Goal: Task Accomplishment & Management: Manage account settings

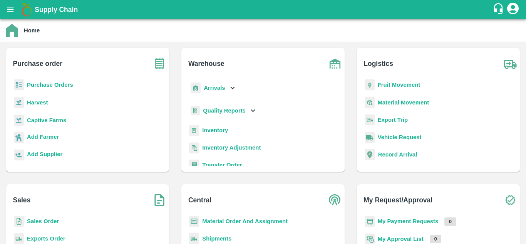
click at [35, 84] on b "Purchase Orders" at bounding box center [50, 85] width 46 height 6
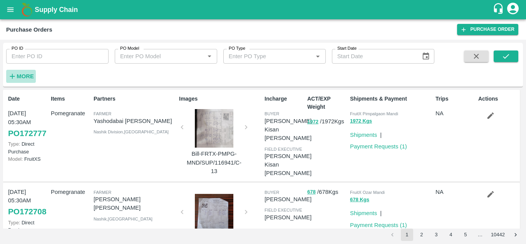
click at [29, 77] on strong "More" at bounding box center [25, 76] width 17 height 6
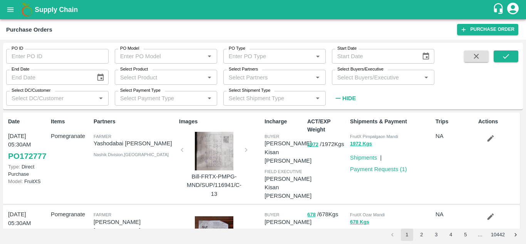
click at [383, 75] on input "Select Buyers/Executive" at bounding box center [376, 77] width 85 height 10
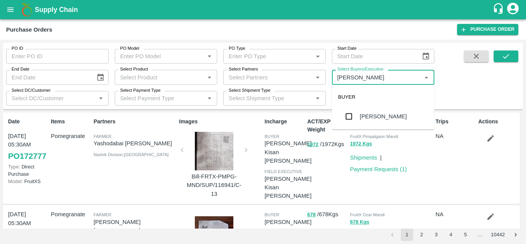
type input "Avinash"
click at [348, 115] on input "checkbox" at bounding box center [348, 116] width 15 height 15
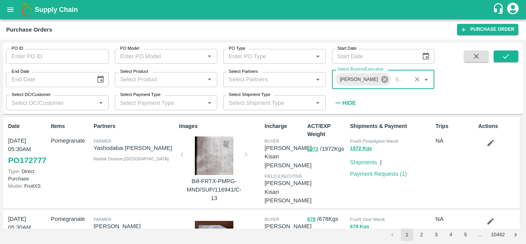
click at [384, 77] on icon at bounding box center [384, 79] width 7 height 7
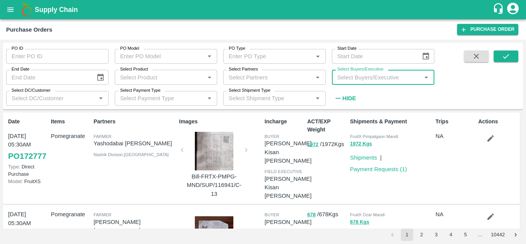
click at [360, 77] on input "Select Buyers/Executive" at bounding box center [376, 77] width 85 height 10
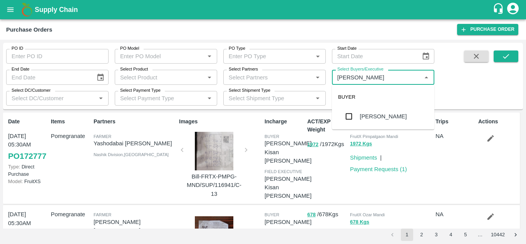
type input "Avinash"
click at [350, 118] on input "checkbox" at bounding box center [348, 116] width 15 height 15
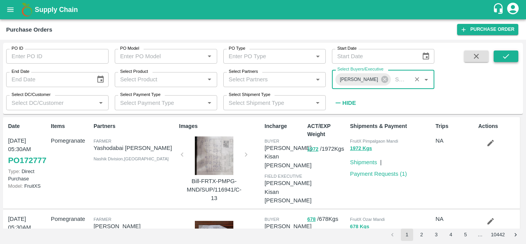
click at [515, 53] on button "submit" at bounding box center [506, 56] width 25 height 12
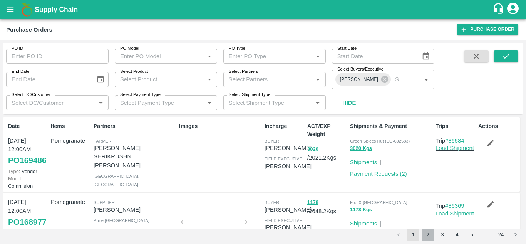
click at [429, 238] on button "2" at bounding box center [428, 234] width 12 height 12
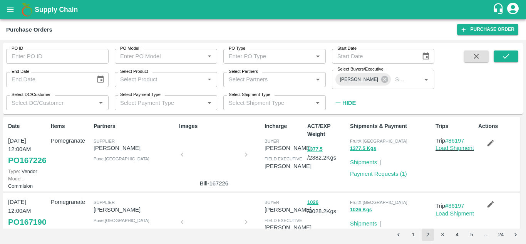
click at [410, 235] on button "1" at bounding box center [413, 234] width 12 height 12
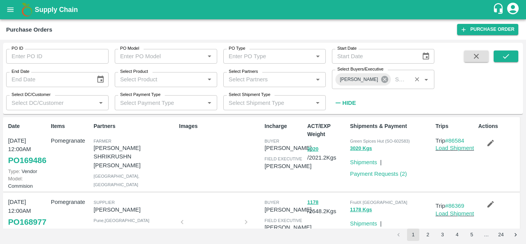
click at [382, 79] on icon at bounding box center [384, 79] width 8 height 8
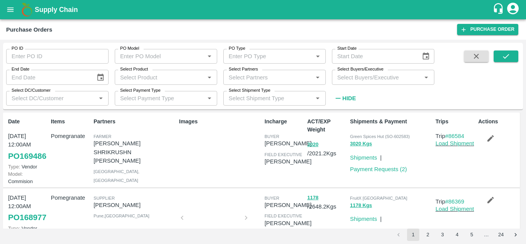
click at [359, 79] on input "Select Buyers/Executive" at bounding box center [376, 77] width 85 height 10
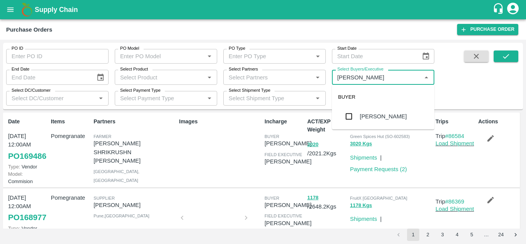
type input "Avinash"
click at [345, 114] on input "checkbox" at bounding box center [348, 116] width 15 height 15
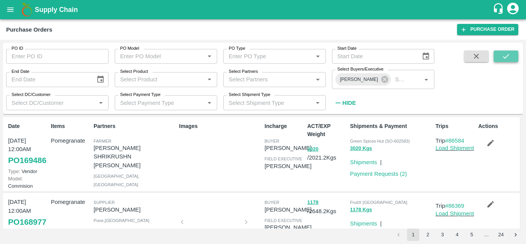
click at [505, 57] on icon "submit" at bounding box center [506, 56] width 8 height 8
click at [6, 9] on icon "open drawer" at bounding box center [10, 9] width 8 height 8
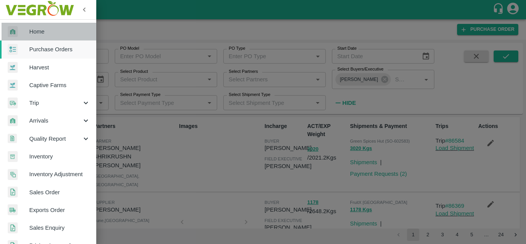
click at [52, 31] on span "Home" at bounding box center [59, 31] width 61 height 8
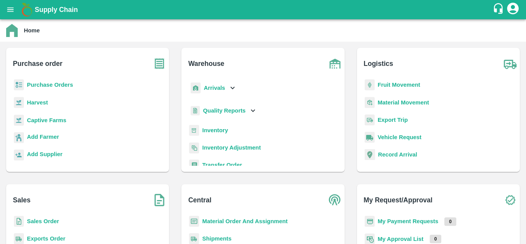
click at [517, 6] on icon "account of current user" at bounding box center [513, 9] width 14 height 14
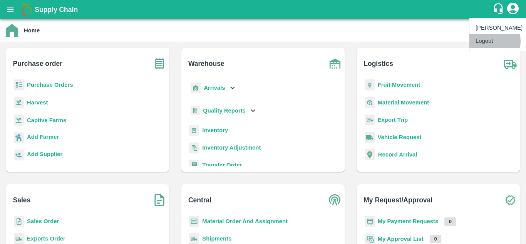
click at [487, 41] on li "Logout" at bounding box center [498, 40] width 59 height 13
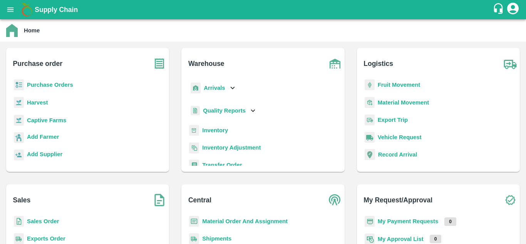
click at [509, 8] on icon "account of current user" at bounding box center [513, 9] width 12 height 12
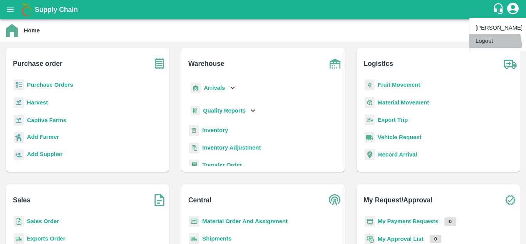
click at [489, 45] on li "Logout" at bounding box center [498, 40] width 59 height 13
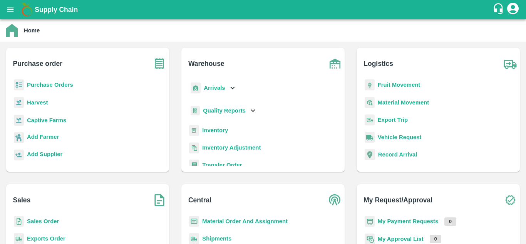
click at [57, 84] on b "Purchase Orders" at bounding box center [50, 85] width 46 height 6
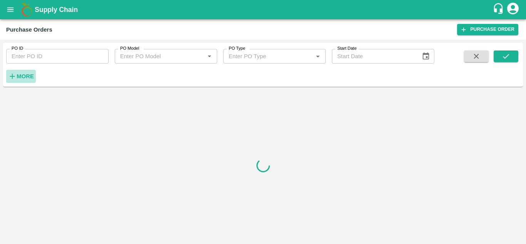
click at [32, 74] on strong "More" at bounding box center [25, 76] width 17 height 6
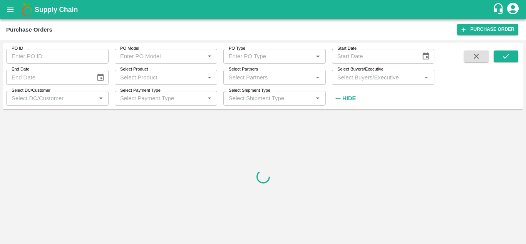
click at [341, 76] on input "Select Buyers/Executive" at bounding box center [376, 77] width 85 height 10
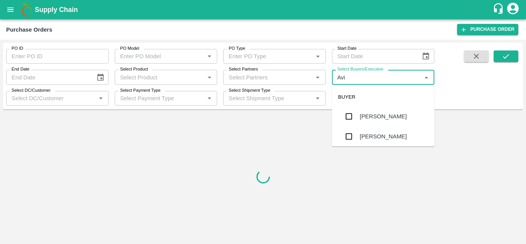
type input "Avin"
click at [349, 113] on input "checkbox" at bounding box center [348, 116] width 15 height 15
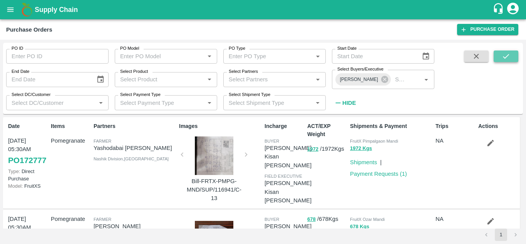
click at [504, 60] on icon "submit" at bounding box center [506, 56] width 8 height 8
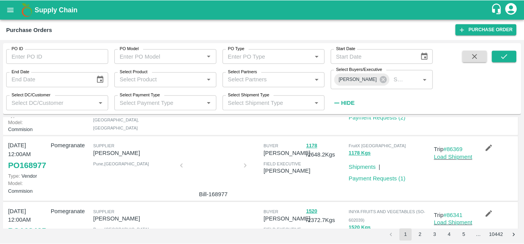
scroll to position [57, 0]
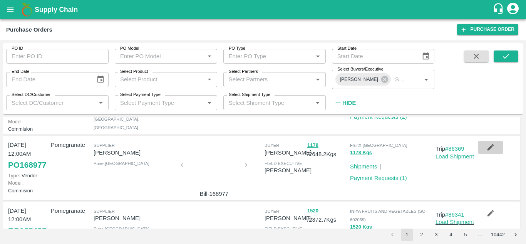
click at [493, 151] on icon "button" at bounding box center [490, 147] width 8 height 8
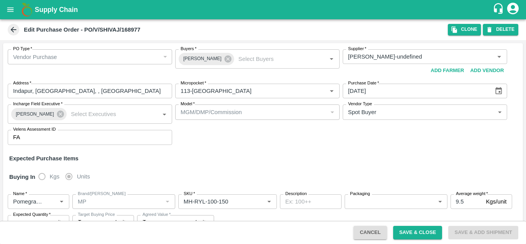
type input "[PERSON_NAME]-undefined"
type input "113-[GEOGRAPHIC_DATA]"
type input "Pomegranate"
type input "MP"
type input "MH-RYL-100-150"
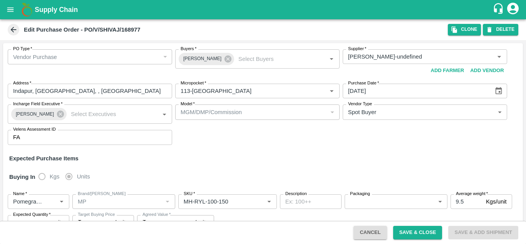
type input "NA"
type input "Pomegranate"
type input "MP"
type input "MH-RYL-150-180"
type input "NA"
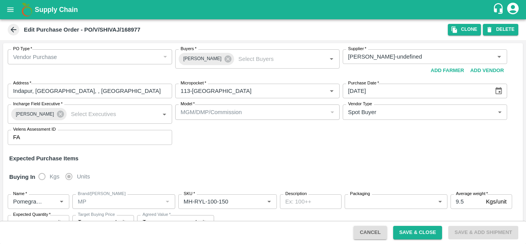
type input "Pomegranate"
type input "MP"
type input "MH-RYL-180-220"
type input "NA"
type input "Pomegranate"
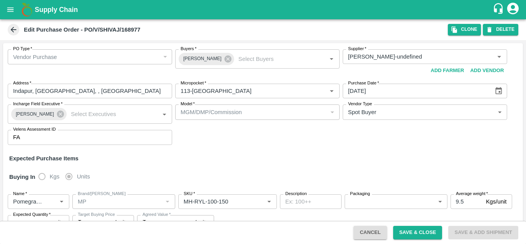
type input "MP"
type input "MH-RYL-220-250"
type input "NA"
type input "Pomegranate"
type input "MP"
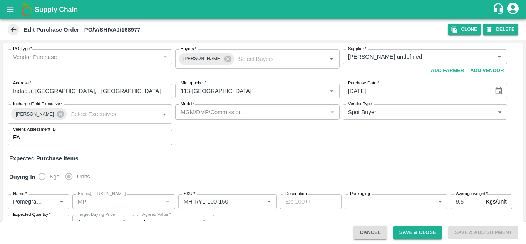
type input "MH-RYL-250-300"
type input "NA"
type input "Pomegranate"
type input "MP"
type input "MH-RYL-300-350"
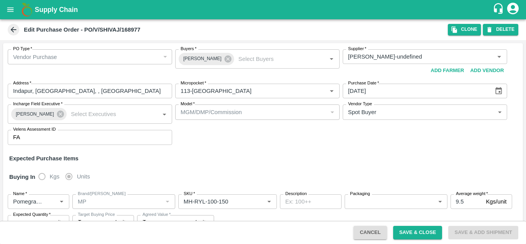
type input "NA"
type input "Pomegranate"
type input "MP"
type input "MH-RYL-350-400"
type input "NA"
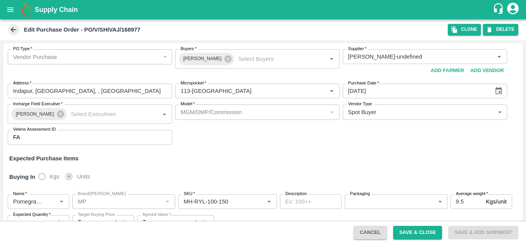
type input "Pomegranate"
type input "MP"
type input "MH-SUPR-180++"
type input "NA"
type input "Pomegranate"
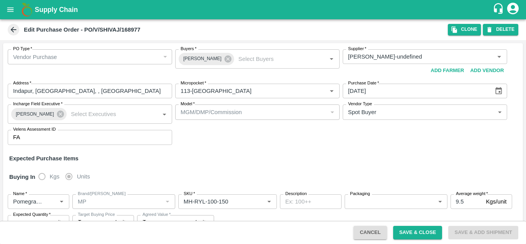
type input "MP"
type input "MH-Loose A"
type input "NA"
click at [315, 157] on div "Expected Purchase Items" at bounding box center [262, 158] width 507 height 8
click at [462, 28] on button "Clone" at bounding box center [464, 29] width 33 height 11
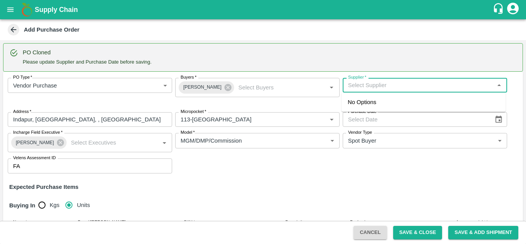
click at [377, 84] on input "Supplier   *" at bounding box center [418, 85] width 147 height 10
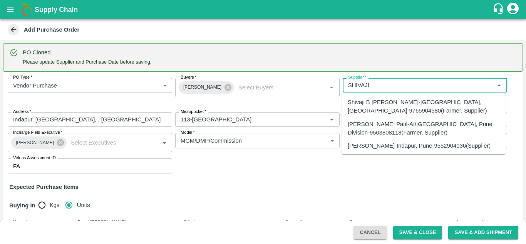
click at [382, 145] on div "[PERSON_NAME]-Indapur, Pune-9552904036(Supplier)" at bounding box center [419, 145] width 143 height 8
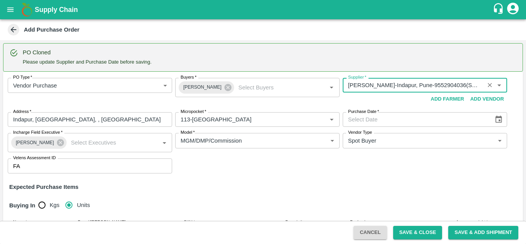
type input "[PERSON_NAME]-Indapur, Pune-9552904036(Supplier)"
click at [499, 121] on icon "Choose date" at bounding box center [499, 119] width 7 height 7
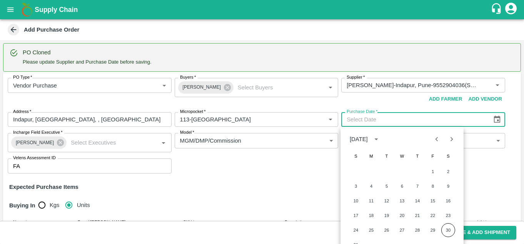
scroll to position [12, 0]
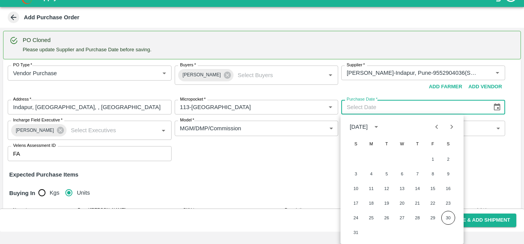
click at [454, 126] on icon "Next month" at bounding box center [452, 126] width 8 height 8
click at [435, 125] on icon "Previous month" at bounding box center [437, 126] width 8 height 8
click at [449, 217] on button "30" at bounding box center [449, 218] width 14 height 14
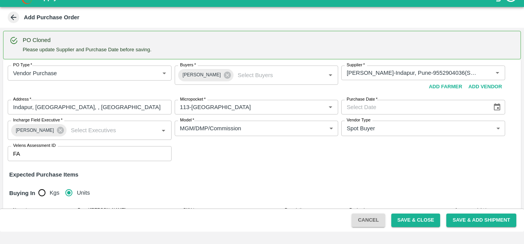
type input "[DATE]"
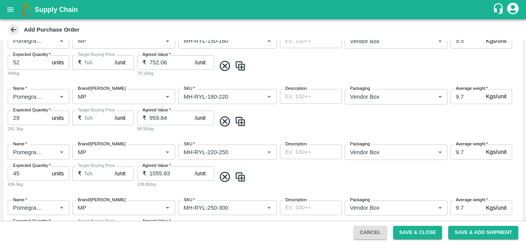
scroll to position [99, 0]
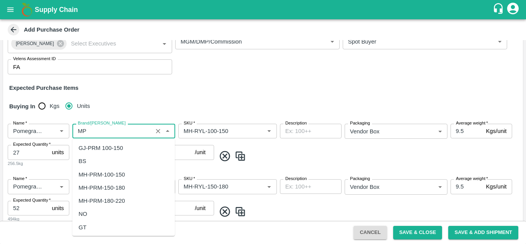
click at [83, 132] on input "Brand/[PERSON_NAME]" at bounding box center [112, 131] width 75 height 10
click at [86, 187] on div "TS" at bounding box center [123, 187] width 102 height 13
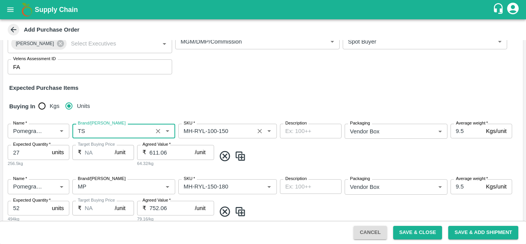
type input "TS"
click at [239, 135] on input "SKU   *" at bounding box center [216, 131] width 71 height 10
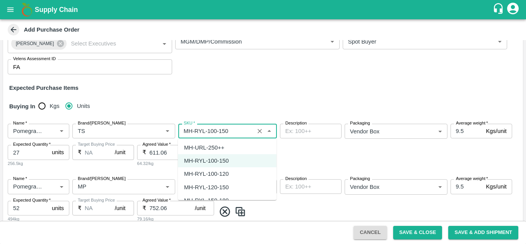
scroll to position [320, 0]
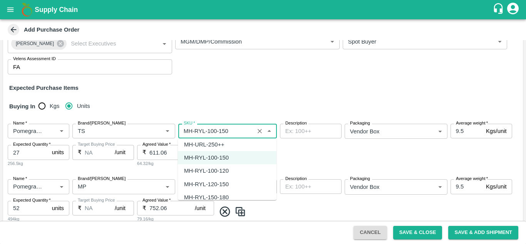
click at [216, 169] on div "MH-RYL-100-120" at bounding box center [206, 170] width 45 height 8
type input "MH-RYL-100-120"
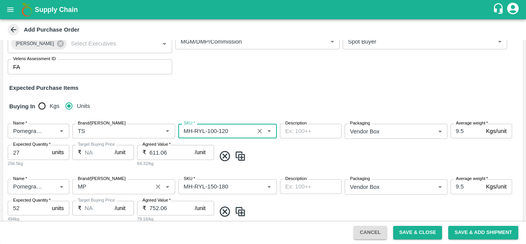
click at [99, 184] on input "Brand/[PERSON_NAME]" at bounding box center [112, 186] width 75 height 10
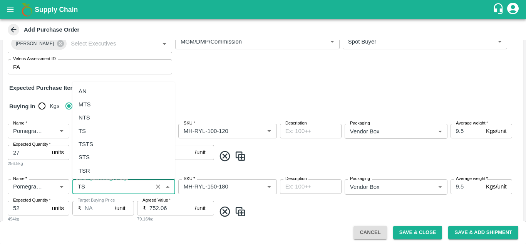
scroll to position [0, 0]
click at [87, 133] on div "TS" at bounding box center [123, 130] width 102 height 13
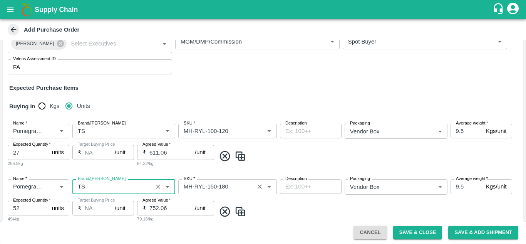
type input "TS"
click at [242, 189] on input "SKU   *" at bounding box center [216, 186] width 71 height 10
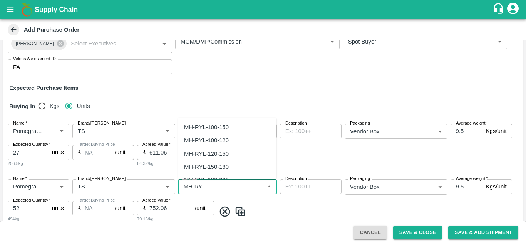
click at [218, 154] on div "MH-RYL-120-150" at bounding box center [206, 153] width 45 height 8
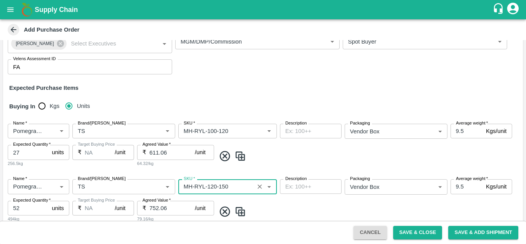
type input "MH-RYL-120-150"
click at [295, 157] on span at bounding box center [368, 156] width 304 height 13
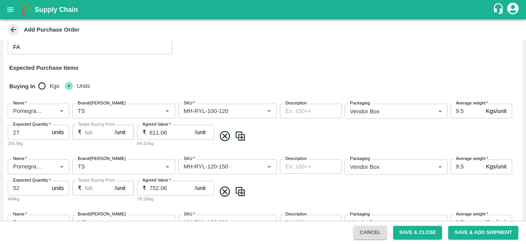
scroll to position [208, 0]
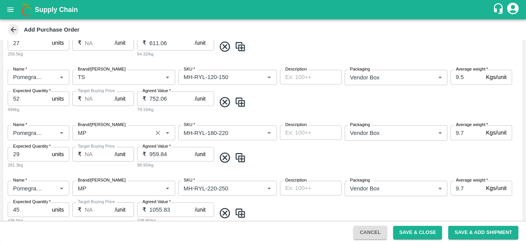
click at [100, 136] on input "Brand/[PERSON_NAME]" at bounding box center [112, 132] width 75 height 10
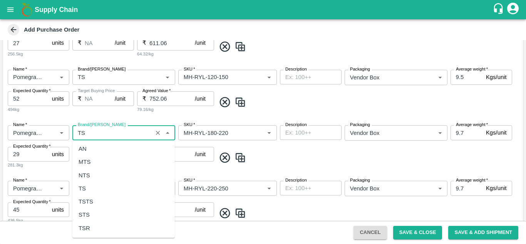
scroll to position [0, 0]
click at [87, 191] on div "TS" at bounding box center [123, 189] width 102 height 13
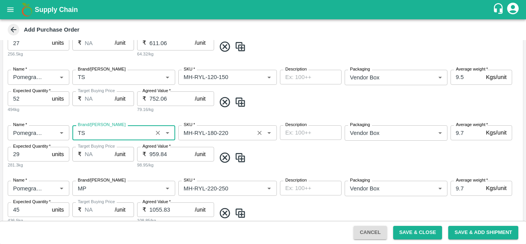
type input "TS"
click at [231, 135] on input "SKU   *" at bounding box center [216, 132] width 71 height 10
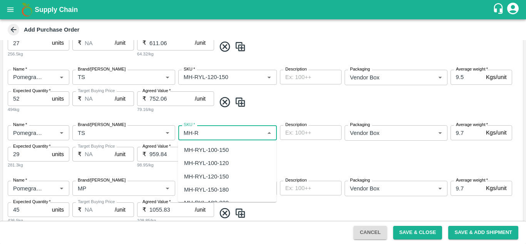
click at [215, 184] on div "MH-RYL-150-180" at bounding box center [227, 189] width 99 height 13
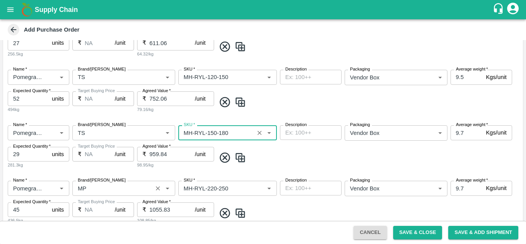
type input "MH-RYL-150-180"
click at [109, 186] on input "Brand/[PERSON_NAME]" at bounding box center [112, 188] width 75 height 10
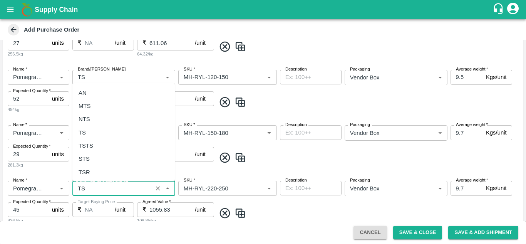
click at [95, 130] on div "TS" at bounding box center [123, 132] width 102 height 13
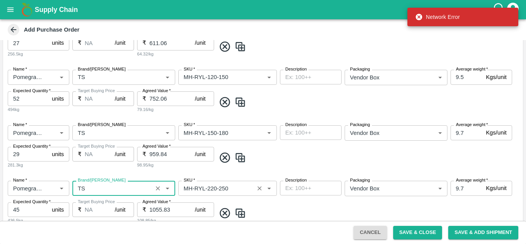
type input "TS"
click at [224, 190] on input "SKU   *" at bounding box center [216, 188] width 71 height 10
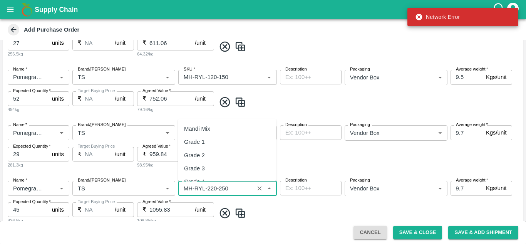
scroll to position [364, 0]
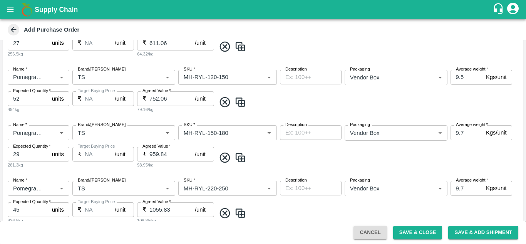
click at [281, 110] on div "Name   * Name   * Brand/[PERSON_NAME]/[PERSON_NAME]   * SKU   * Description x D…" at bounding box center [263, 91] width 520 height 55
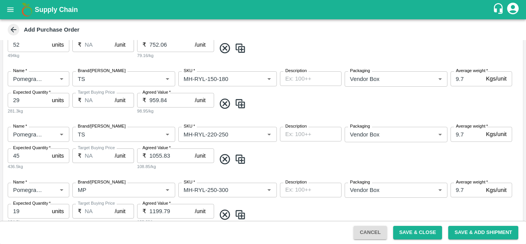
scroll to position [263, 0]
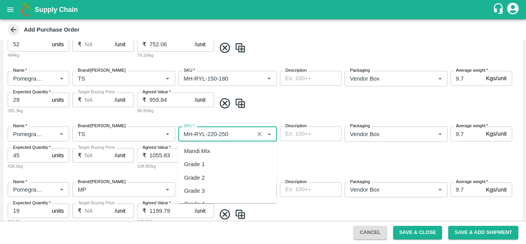
click at [231, 137] on input "SKU   *" at bounding box center [216, 134] width 71 height 10
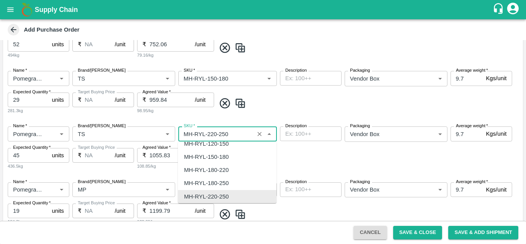
click at [231, 137] on input "SKU   *" at bounding box center [216, 134] width 71 height 10
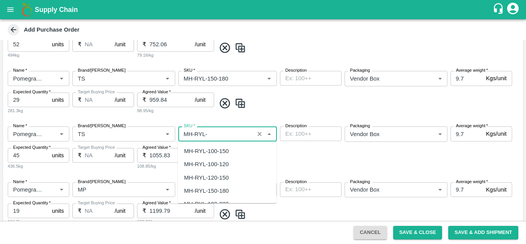
scroll to position [34, 0]
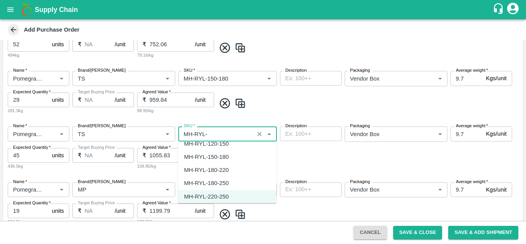
click at [213, 170] on div "MH-RYL-180-220" at bounding box center [206, 170] width 45 height 8
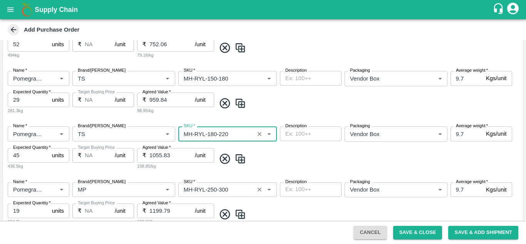
type input "MH-RYL-180-220"
click at [223, 191] on input "SKU   *" at bounding box center [216, 189] width 71 height 10
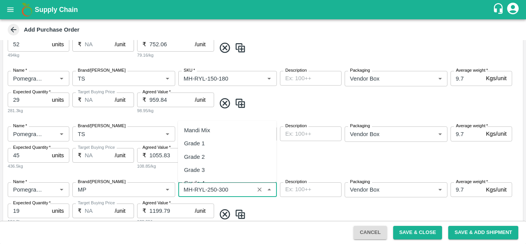
scroll to position [377, 0]
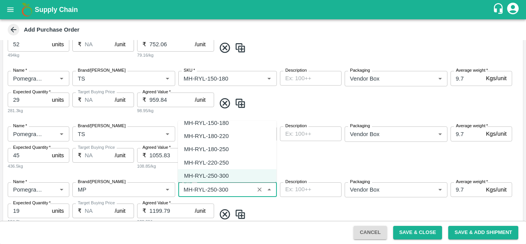
click at [230, 156] on div "MH-RYL-220-250" at bounding box center [227, 162] width 99 height 13
type input "MH-RYL-220-250"
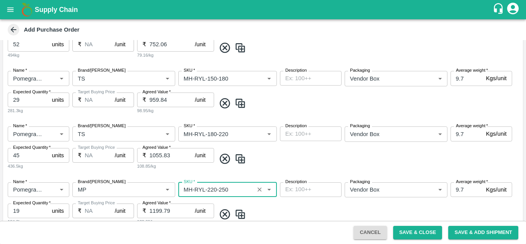
click at [295, 158] on span at bounding box center [368, 158] width 304 height 13
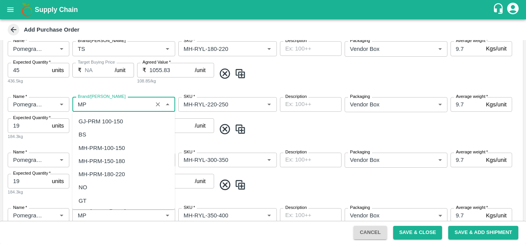
click at [98, 102] on input "Brand/[PERSON_NAME]" at bounding box center [112, 104] width 75 height 10
click at [89, 158] on div "TS" at bounding box center [123, 160] width 102 height 13
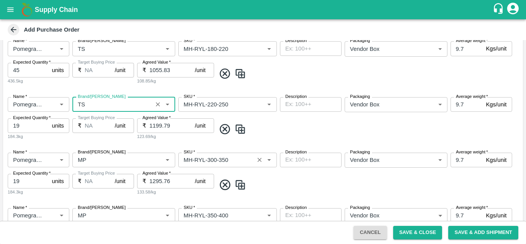
type input "TS"
click at [235, 162] on input "SKU   *" at bounding box center [216, 160] width 71 height 10
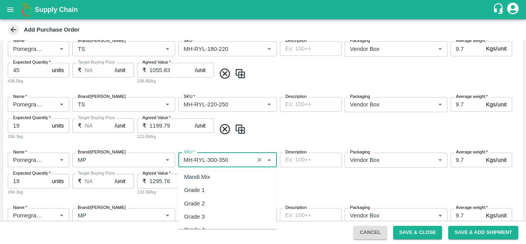
scroll to position [390, 0]
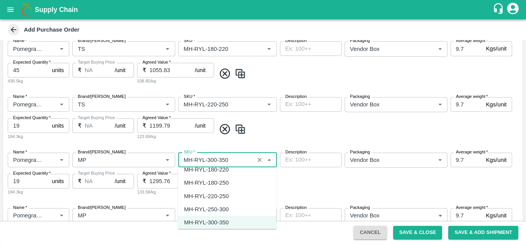
click at [231, 204] on div "MH-RYL-250-300" at bounding box center [227, 209] width 99 height 13
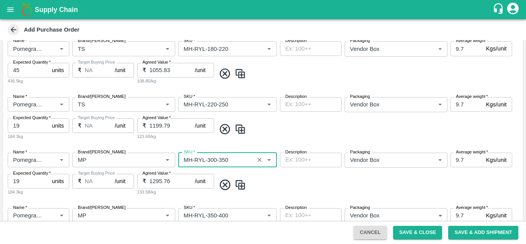
type input "MH-RYL-250-300"
click at [109, 161] on input "Brand/[PERSON_NAME]" at bounding box center [112, 160] width 75 height 10
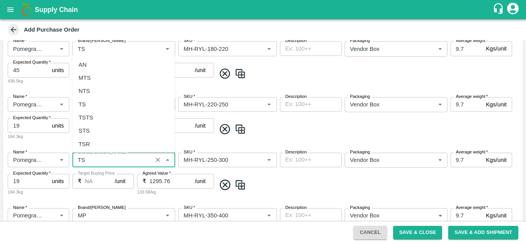
scroll to position [0, 0]
click at [90, 102] on div "TS" at bounding box center [123, 104] width 102 height 13
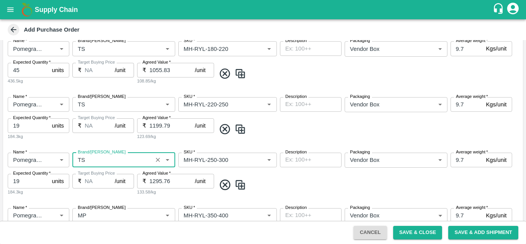
type input "TS"
click at [310, 137] on div "Name   * Name   * Brand/[PERSON_NAME]/[PERSON_NAME]   * SKU   * Description x D…" at bounding box center [263, 118] width 520 height 55
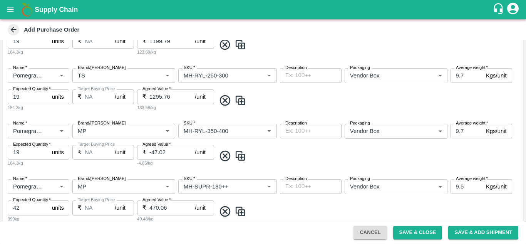
scroll to position [432, 0]
click at [223, 155] on icon at bounding box center [225, 156] width 10 height 10
type input "9.5"
type input "42"
type input "470.06"
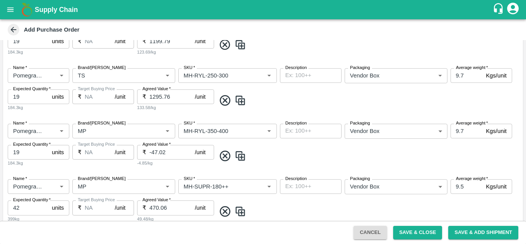
type input "24"
type input "423.06"
type input "MH-SUPR-180++"
type input "MH-Loose A"
click at [223, 156] on icon at bounding box center [225, 155] width 13 height 13
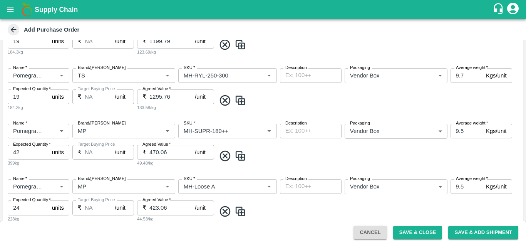
type input "24"
type input "423.06"
type input "MH-Loose A"
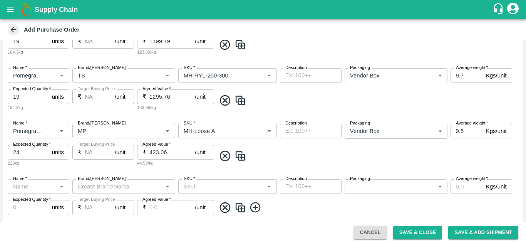
click at [223, 157] on icon at bounding box center [225, 156] width 10 height 10
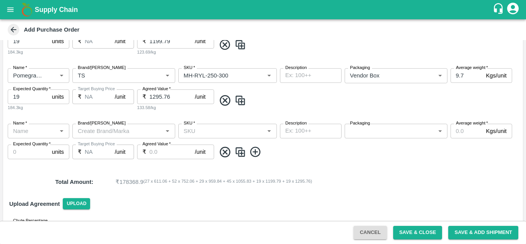
click at [225, 154] on icon at bounding box center [225, 152] width 13 height 13
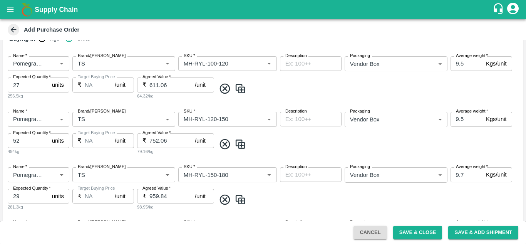
scroll to position [168, 0]
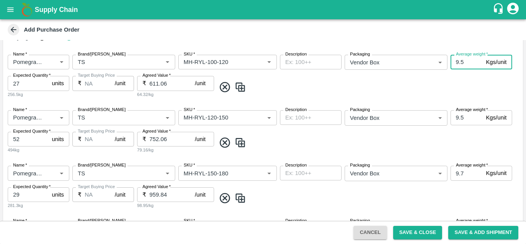
click at [464, 62] on input "9.5" at bounding box center [466, 62] width 32 height 15
type input "9"
type input "10"
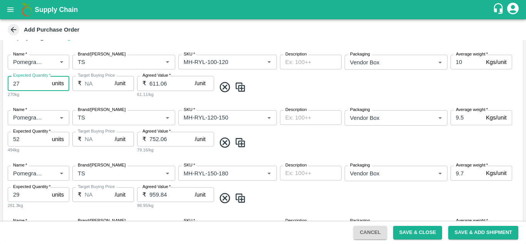
click at [464, 117] on input "9.5" at bounding box center [466, 117] width 32 height 15
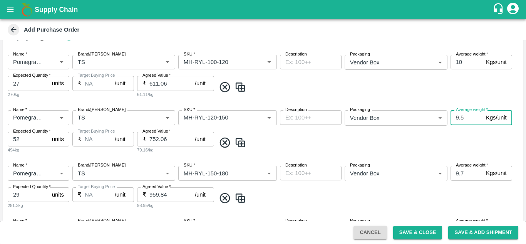
type input "9"
type input "10"
click at [461, 175] on input "9.7" at bounding box center [466, 173] width 32 height 15
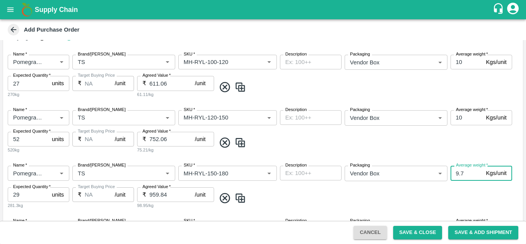
click at [461, 175] on input "9.7" at bounding box center [466, 173] width 32 height 15
type input "10"
click at [447, 137] on span at bounding box center [368, 142] width 304 height 13
click at [457, 112] on label "Average weight   *" at bounding box center [472, 109] width 32 height 6
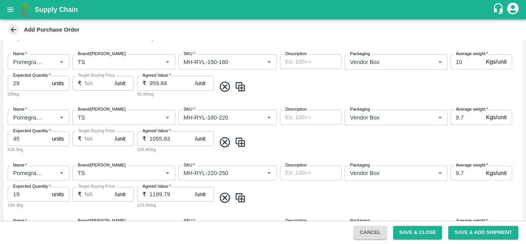
click at [457, 112] on input "9.7" at bounding box center [466, 117] width 32 height 15
click at [457, 112] on label "Average weight   *" at bounding box center [472, 109] width 32 height 6
click at [457, 112] on input "9.7" at bounding box center [466, 117] width 32 height 15
click at [459, 115] on input "9.7" at bounding box center [466, 117] width 32 height 15
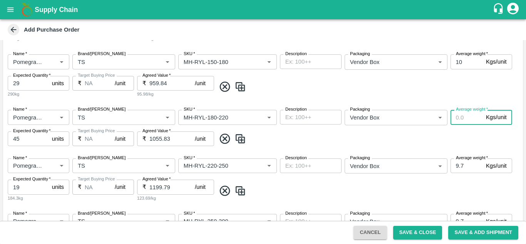
type input "1"
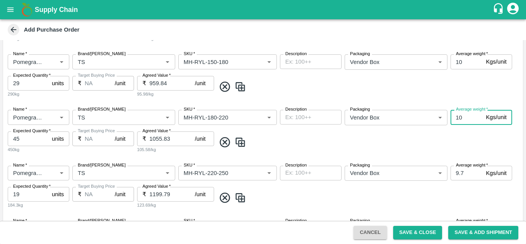
type input "10"
click at [458, 171] on input "9.7" at bounding box center [466, 173] width 32 height 15
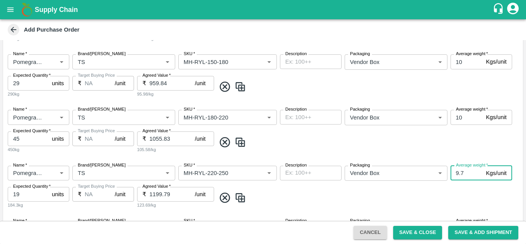
click at [458, 171] on input "9.7" at bounding box center [466, 173] width 32 height 15
type input "10"
click at [451, 137] on span at bounding box center [368, 142] width 304 height 13
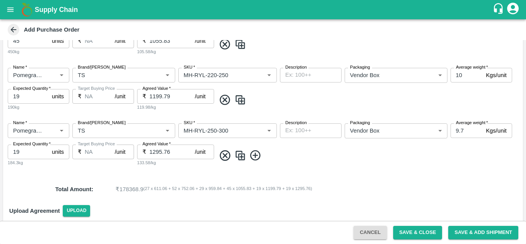
scroll to position [408, 0]
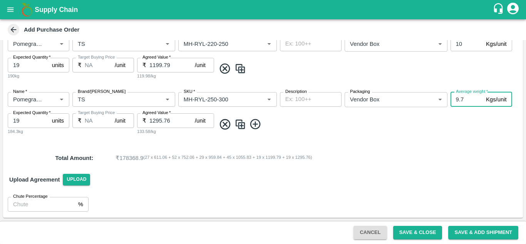
click at [457, 101] on input "9.7" at bounding box center [466, 99] width 32 height 15
type input "10"
click at [417, 233] on button "Save & Close" at bounding box center [417, 232] width 49 height 13
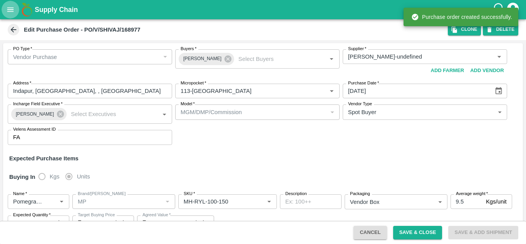
click at [9, 10] on icon "open drawer" at bounding box center [10, 9] width 8 height 8
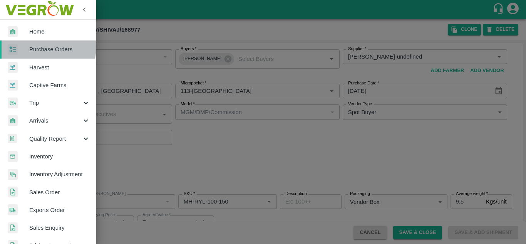
click at [34, 46] on span "Purchase Orders" at bounding box center [59, 49] width 61 height 8
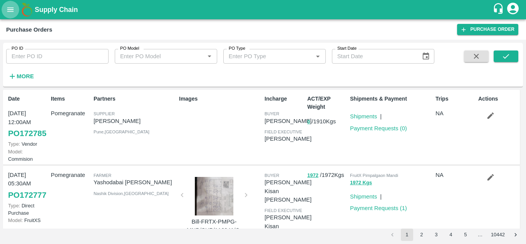
click at [14, 12] on icon "open drawer" at bounding box center [10, 9] width 8 height 8
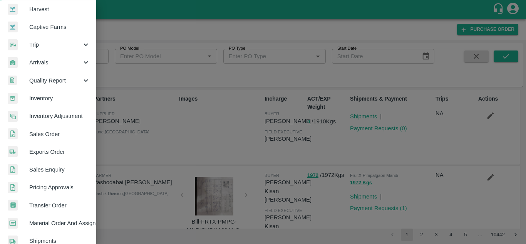
scroll to position [59, 0]
click at [51, 223] on span "Material Order And Assignment" at bounding box center [59, 222] width 61 height 8
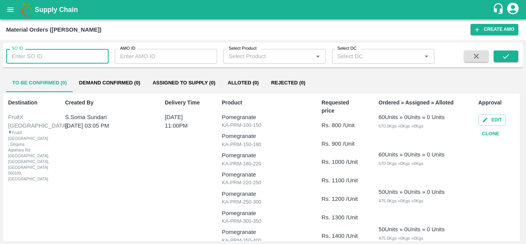
click at [34, 59] on input "SO ID" at bounding box center [57, 56] width 102 height 15
type input "603656"
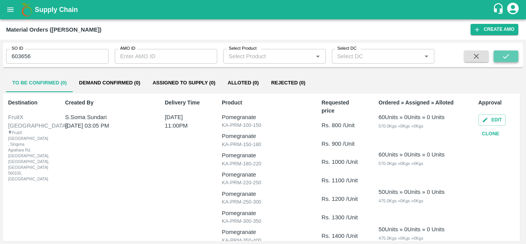
click at [508, 55] on icon "submit" at bounding box center [506, 56] width 6 height 5
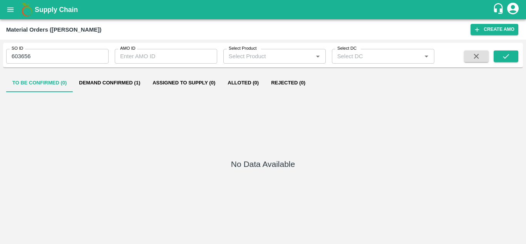
click at [105, 77] on button "Demand Confirmed (1)" at bounding box center [110, 83] width 74 height 18
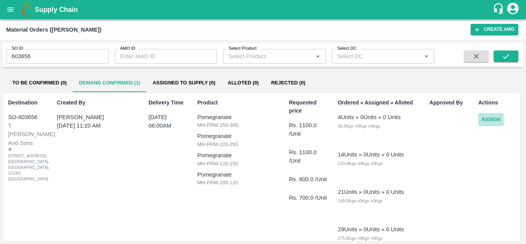
click at [491, 120] on button "Assign" at bounding box center [490, 119] width 25 height 13
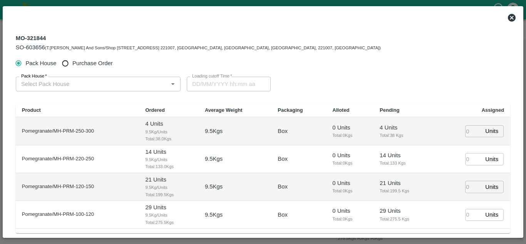
click at [64, 64] on input "Purchase Order" at bounding box center [65, 63] width 14 height 14
radio input "true"
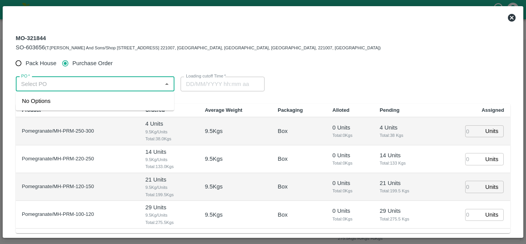
click at [67, 88] on input "PO   *" at bounding box center [88, 84] width 141 height 10
click at [80, 103] on div "PO-172785([PERSON_NAME]-9552904036)" at bounding box center [79, 101] width 114 height 8
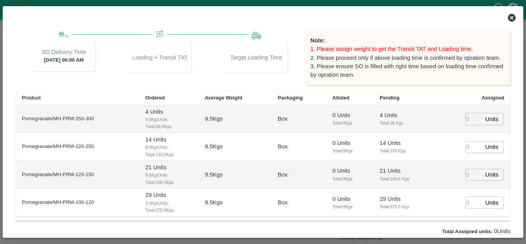
scroll to position [107, 0]
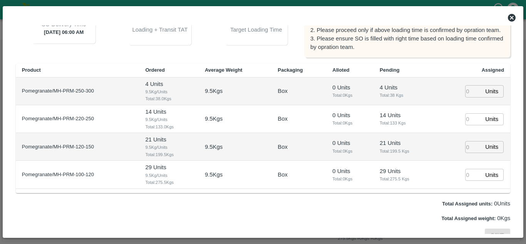
type input "PO-172785([PERSON_NAME]-9552904036)"
click at [466, 90] on input "number" at bounding box center [473, 91] width 17 height 12
type input "1"
click at [466, 118] on input "1" at bounding box center [473, 119] width 17 height 12
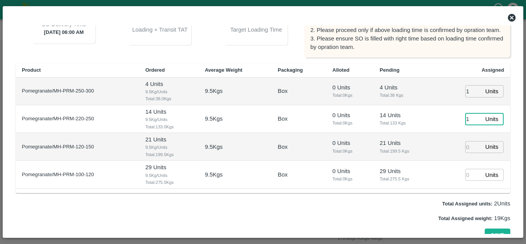
type input "[DATE] 06:00 AM"
type input "11"
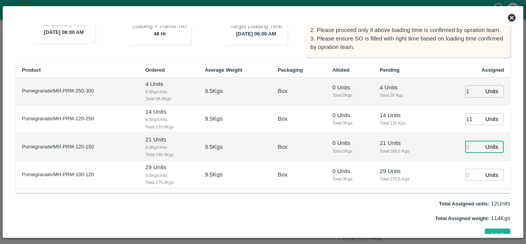
click at [467, 150] on input "number" at bounding box center [473, 147] width 17 height 12
type input "1"
click at [469, 176] on input "1" at bounding box center [473, 175] width 17 height 12
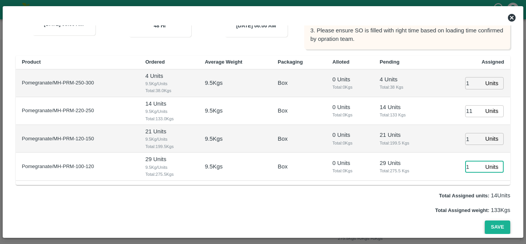
type input "1"
click at [496, 227] on button "Save" at bounding box center [497, 226] width 25 height 13
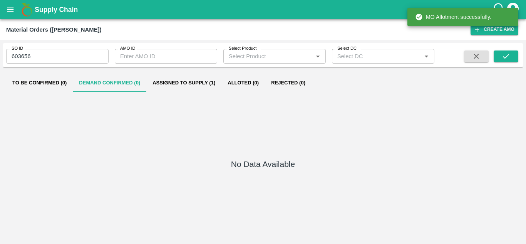
click at [11, 13] on icon "open drawer" at bounding box center [10, 9] width 8 height 8
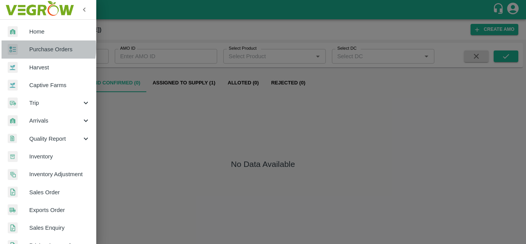
click at [32, 47] on span "Purchase Orders" at bounding box center [59, 49] width 61 height 8
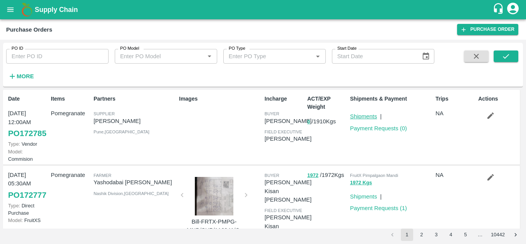
click at [369, 117] on link "Shipments" at bounding box center [363, 116] width 27 height 6
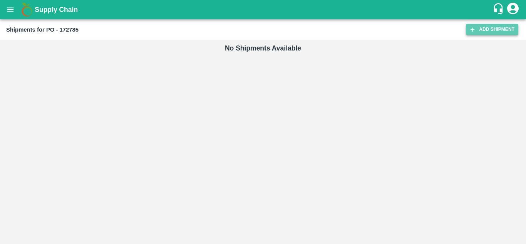
click at [480, 31] on link "Add Shipment" at bounding box center [492, 29] width 52 height 11
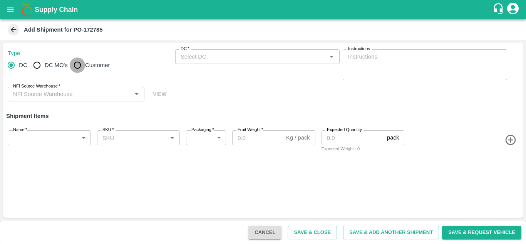
click at [77, 62] on input "Customer" at bounding box center [77, 64] width 15 height 15
radio input "true"
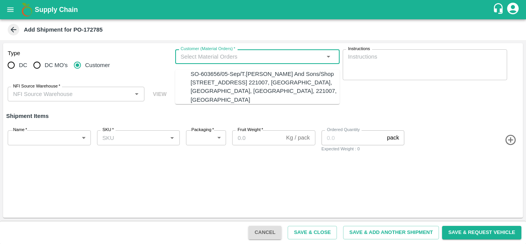
click at [186, 55] on input "Customer (Material Orders)   *" at bounding box center [251, 57] width 147 height 10
click at [203, 79] on div "SO-603656/05-Sep/T.Kishore Kapoor And Sons/Shop No B 27 , , Pahariya fruit mand…" at bounding box center [265, 87] width 149 height 34
type input "SO-603656/05-Sep/T.Kishore Kapoor And Sons/Shop No B 27 , , Pahariya fruit mand…"
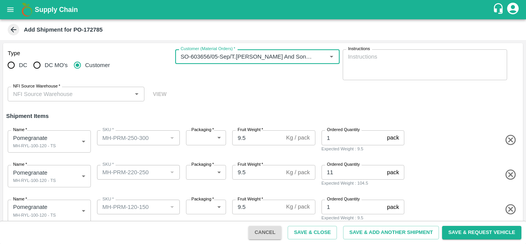
click at [72, 95] on input "NFI Source Warehouse   *" at bounding box center [69, 94] width 119 height 10
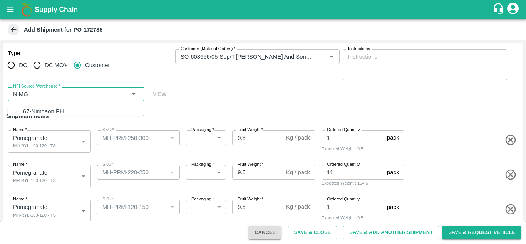
click at [62, 108] on div "67-Nimgaon PH" at bounding box center [83, 111] width 121 height 8
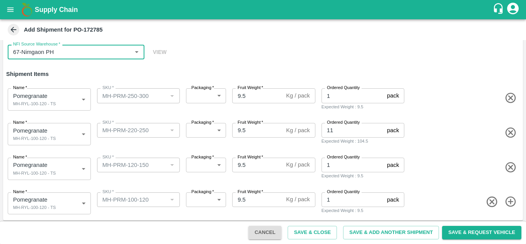
scroll to position [45, 0]
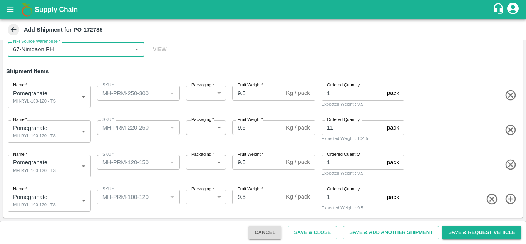
type input "67-Nimgaon PH"
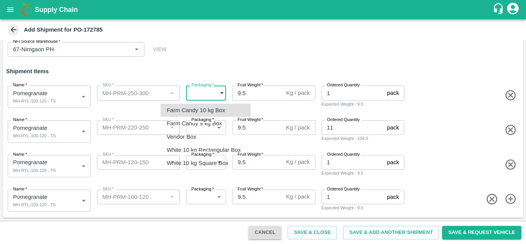
click at [206, 92] on body "Supply Chain Add Shipment for PO-172785 Type DC DC MO's Customer Customer (Mate…" at bounding box center [263, 122] width 526 height 244
click at [200, 134] on div "Vendor Box" at bounding box center [183, 136] width 33 height 8
type input "276"
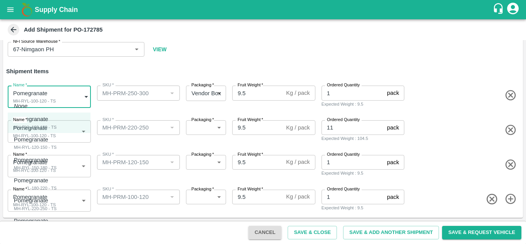
click at [28, 90] on body "Supply Chain Add Shipment for PO-172785 Type DC DC MO's Customer Customer (Mate…" at bounding box center [263, 122] width 526 height 244
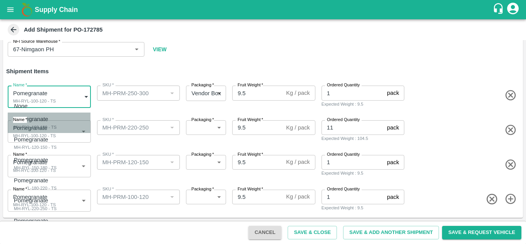
click at [32, 124] on div "MH-RYL-100-120 - TS" at bounding box center [35, 127] width 43 height 7
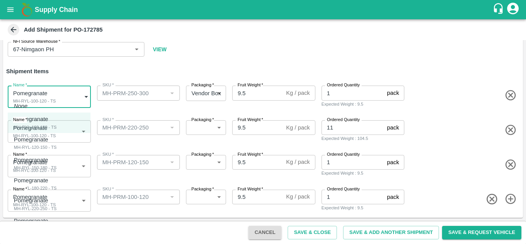
click at [47, 99] on body "Supply Chain Add Shipment for PO-172785 Type DC DC MO's Customer Customer (Mate…" at bounding box center [263, 122] width 526 height 244
click at [41, 224] on p "Pomegranate" at bounding box center [33, 220] width 39 height 8
type input "1966924"
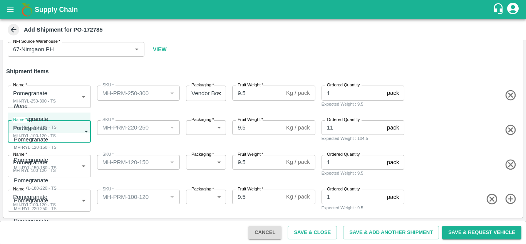
click at [51, 130] on body "Supply Chain Add Shipment for PO-172785 Type DC DC MO's Customer Customer (Mate…" at bounding box center [263, 122] width 526 height 244
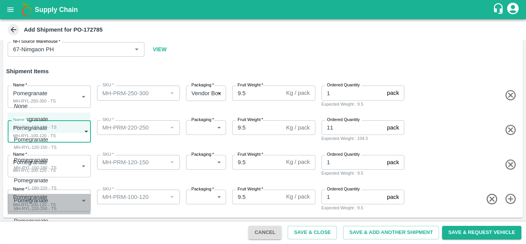
click at [45, 202] on p "Pomegranate" at bounding box center [33, 200] width 39 height 8
type input "1966923"
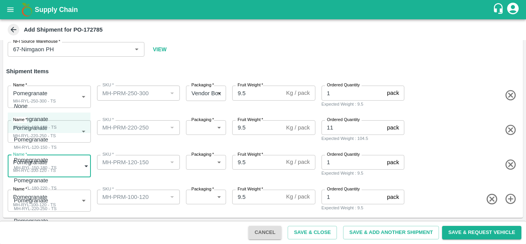
click at [48, 157] on body "Supply Chain Add Shipment for PO-172785 Type DC DC MO's Customer Customer (Mate…" at bounding box center [263, 122] width 526 height 244
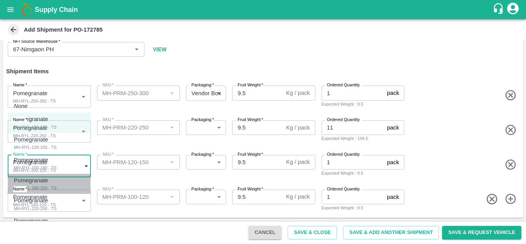
click at [41, 188] on div "MH-RYL-180-220 - TS" at bounding box center [35, 187] width 43 height 7
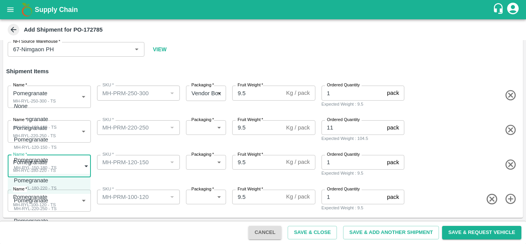
click at [30, 169] on body "Supply Chain Add Shipment for PO-172785 Type DC DC MO's Customer Customer (Mate…" at bounding box center [263, 122] width 526 height 244
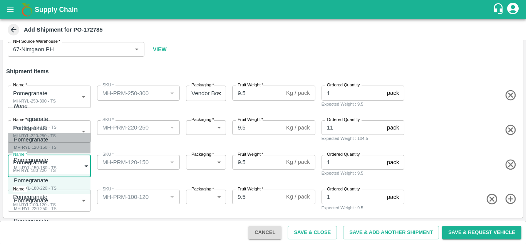
click at [45, 145] on div "MH-RYL-120-150 - TS" at bounding box center [35, 147] width 43 height 7
type input "1966920"
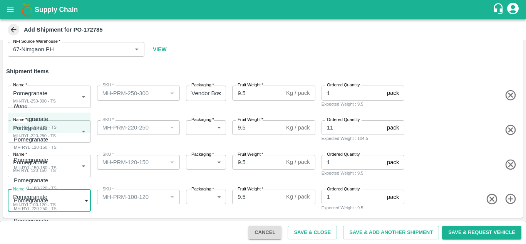
click at [59, 204] on body "Supply Chain Add Shipment for PO-172785 Type DC DC MO's Customer Customer (Mate…" at bounding box center [263, 122] width 526 height 244
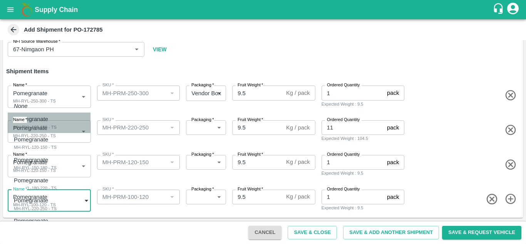
click at [37, 128] on div "MH-RYL-100-120 - TS" at bounding box center [35, 127] width 43 height 7
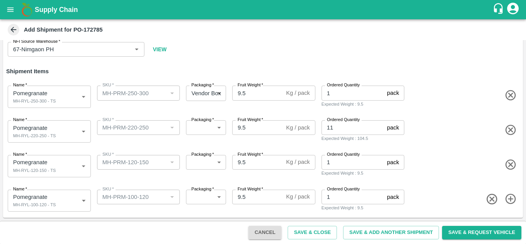
click at [116, 137] on div "SKU   * SKU   *" at bounding box center [137, 129] width 86 height 25
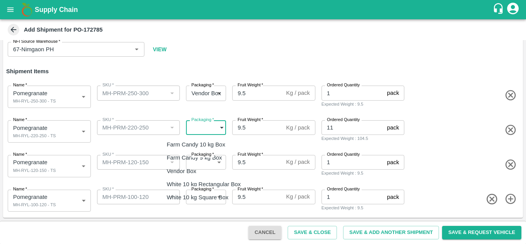
click at [193, 129] on body "Supply Chain Add Shipment for PO-172785 Type DC DC MO's Customer Customer (Mate…" at bounding box center [263, 122] width 526 height 244
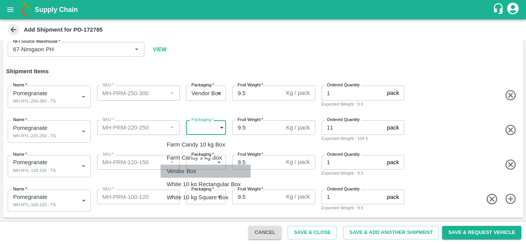
click at [186, 168] on p "Vendor Box" at bounding box center [182, 171] width 30 height 8
type input "276"
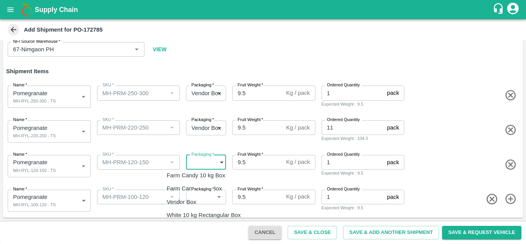
click at [203, 161] on body "Supply Chain Add Shipment for PO-172785 Type DC DC MO's Customer Customer (Mate…" at bounding box center [263, 122] width 526 height 244
click at [200, 199] on div "Vendor Box" at bounding box center [183, 202] width 33 height 8
type input "276"
click at [202, 199] on body "Supply Chain Add Shipment for PO-172785 Type DC DC MO's Customer Customer (Mate…" at bounding box center [263, 122] width 526 height 244
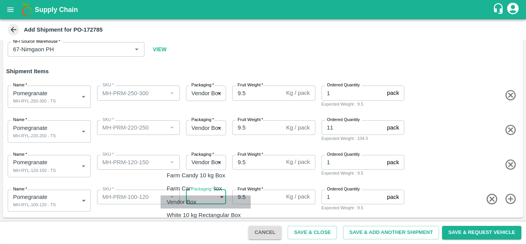
click at [200, 199] on div "Vendor Box" at bounding box center [183, 202] width 33 height 8
type input "276"
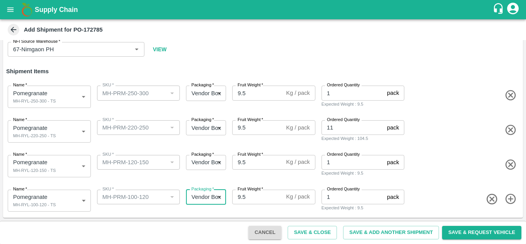
click at [248, 92] on input "9.5" at bounding box center [257, 92] width 51 height 15
type input "9"
type input "10"
click at [241, 127] on input "9.5" at bounding box center [257, 127] width 51 height 15
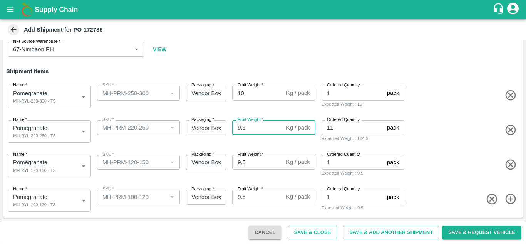
click at [241, 127] on input "9.5" at bounding box center [257, 127] width 51 height 15
type input "10"
click at [240, 160] on input "9.5" at bounding box center [257, 162] width 51 height 15
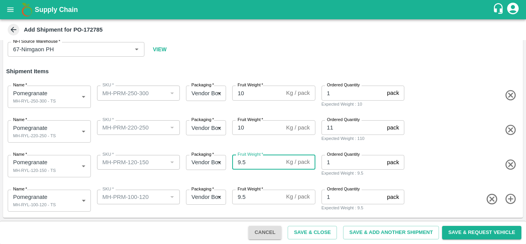
click at [240, 160] on input "9.5" at bounding box center [257, 162] width 51 height 15
type input "10"
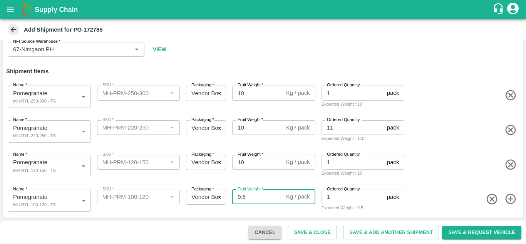
click at [238, 195] on input "9.5" at bounding box center [257, 196] width 51 height 15
type input "10"
click at [247, 179] on div "Name   * Pomegranate MH-RYL-120-150 - TS 1966920 Name SKU   * SKU   * Packaging…" at bounding box center [261, 165] width 523 height 38
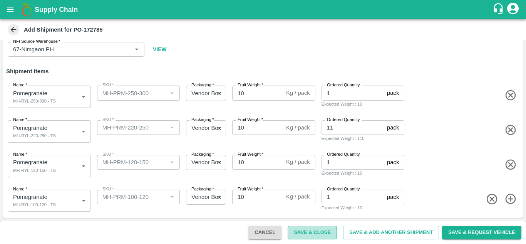
click at [310, 228] on button "Save & Close" at bounding box center [312, 232] width 49 height 13
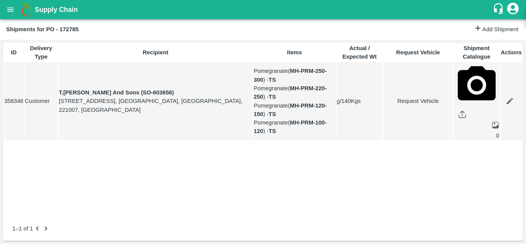
click at [414, 103] on link "Request Vehicle" at bounding box center [418, 101] width 69 height 8
type input "[DATE] 06:00 AM"
type input "DD/MM/YYYY hh:mm aa"
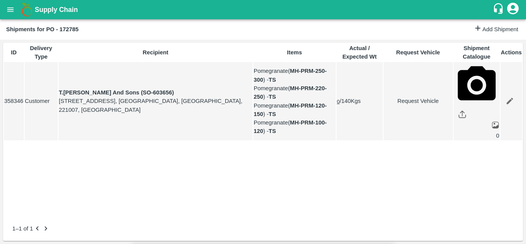
type input "30/08/2025 12:00 AM"
click at [345, 40] on body "Supply Chain Shipments for PO - 172785 Add Shipment ID Delivery Type Recipient …" at bounding box center [263, 122] width 526 height 244
click at [330, 74] on p "Normal" at bounding box center [323, 73] width 18 height 8
type input "1"
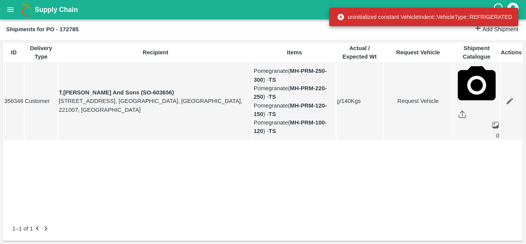
click at [402, 100] on link "Request Vehicle" at bounding box center [418, 101] width 69 height 8
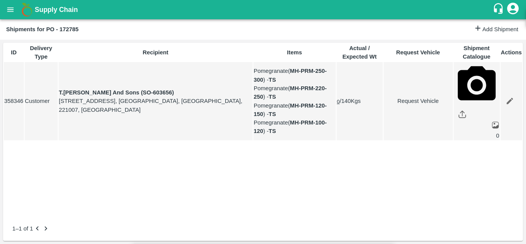
type input "1"
type input "30/08/2025 12:00 AM"
type input "[DATE] 06:00 AM"
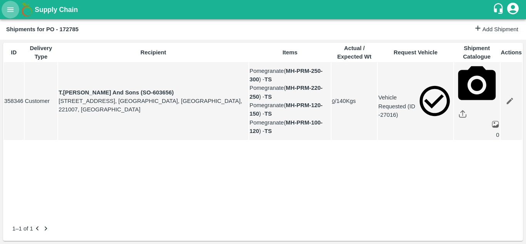
click at [4, 10] on button "open drawer" at bounding box center [11, 10] width 18 height 18
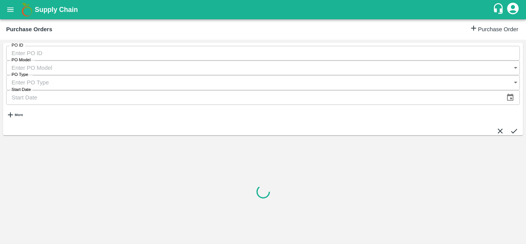
click at [23, 113] on h6 "More" at bounding box center [19, 115] width 8 height 4
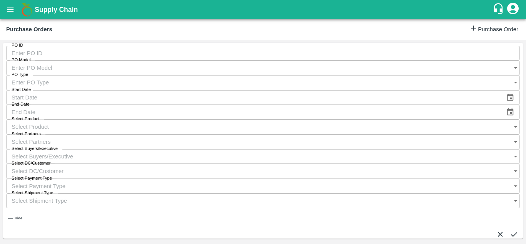
click at [361, 149] on input "Select Buyers/Executive" at bounding box center [255, 156] width 499 height 15
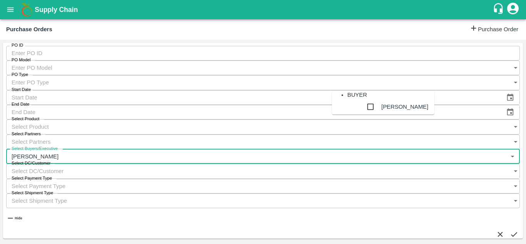
type input "Avinash"
click at [363, 114] on input "checkbox" at bounding box center [370, 106] width 15 height 15
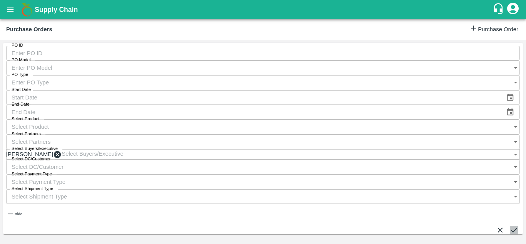
click at [510, 226] on icon "submit" at bounding box center [514, 230] width 8 height 8
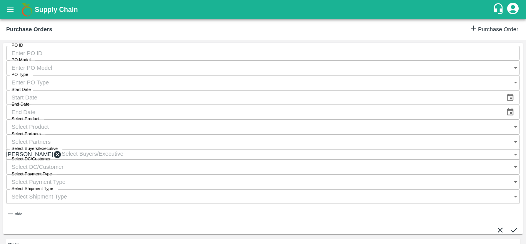
scroll to position [104, 0]
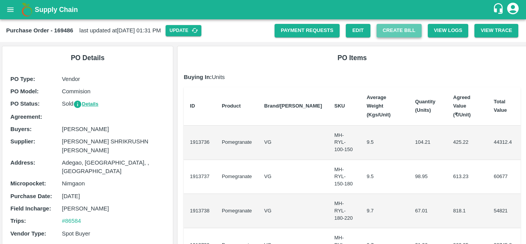
click at [399, 33] on button "Create Bill" at bounding box center [399, 30] width 45 height 13
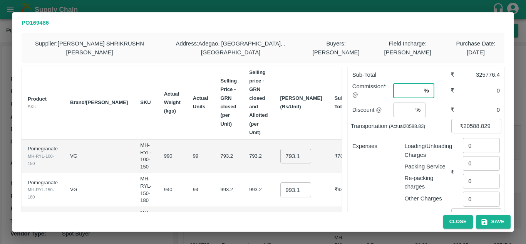
click at [404, 90] on input "number" at bounding box center [406, 90] width 27 height 15
type input "8"
click at [400, 112] on input "number" at bounding box center [402, 109] width 19 height 15
type input "0"
click at [192, 139] on td "99" at bounding box center [201, 155] width 28 height 33
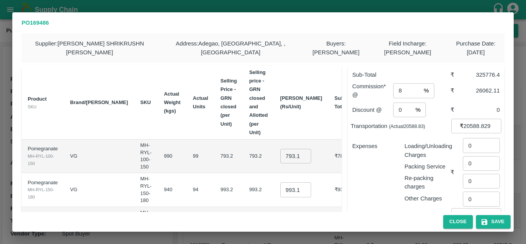
click at [286, 149] on input "793.1999999999999" at bounding box center [295, 156] width 31 height 15
type input "850"
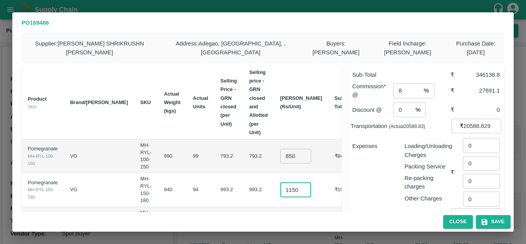
scroll to position [0, 0]
type input "1150"
click at [246, 173] on td "993.2" at bounding box center [258, 189] width 31 height 33
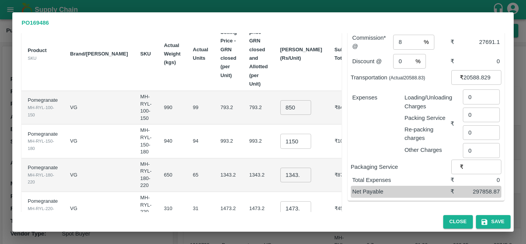
scroll to position [49, 0]
click at [286, 167] on input "1343.1999999999998" at bounding box center [295, 174] width 31 height 15
type input "1300"
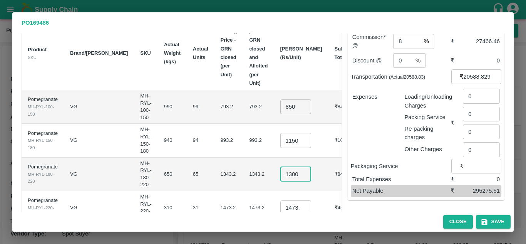
scroll to position [0, 0]
click at [243, 157] on td "1343.2" at bounding box center [258, 173] width 31 height 33
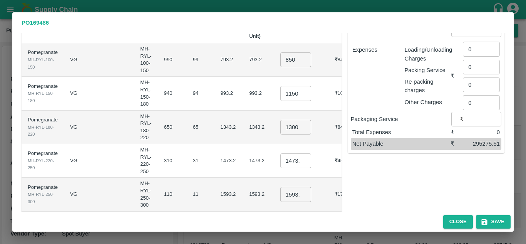
scroll to position [97, 0]
click at [280, 153] on input "1473.1999999999998" at bounding box center [295, 160] width 31 height 15
type input "1550"
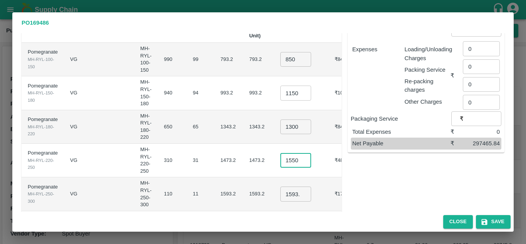
scroll to position [0, 0]
click at [226, 146] on td "1473.2" at bounding box center [228, 160] width 29 height 33
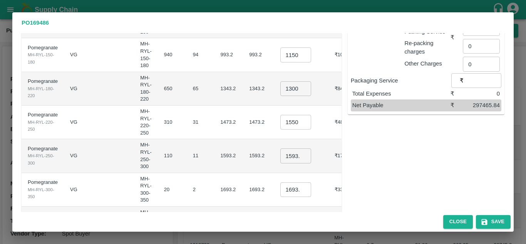
scroll to position [135, 0]
click at [282, 148] on input "1593.1999999999998" at bounding box center [295, 155] width 31 height 15
type input "1750"
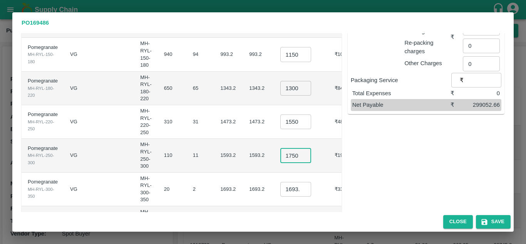
scroll to position [0, 0]
click at [283, 182] on input "1693.1999999999998" at bounding box center [295, 189] width 31 height 15
type input "1900"
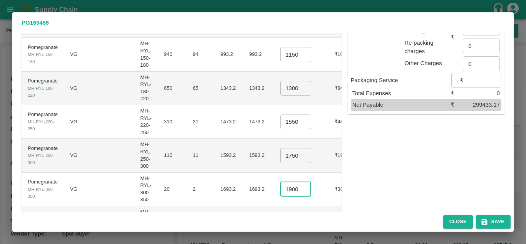
scroll to position [0, 0]
click at [214, 143] on td "1593.2" at bounding box center [228, 155] width 29 height 33
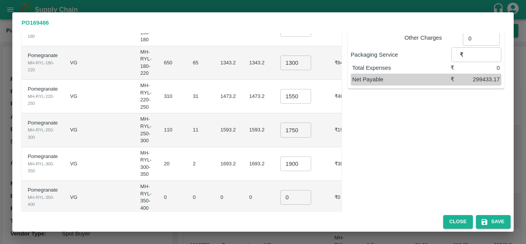
scroll to position [167, 0]
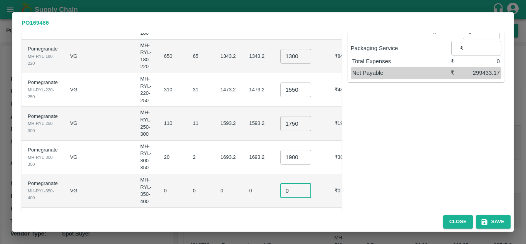
click at [286, 183] on input "0" at bounding box center [295, 190] width 31 height 15
type input "0.1"
click at [187, 114] on td "11" at bounding box center [201, 123] width 28 height 33
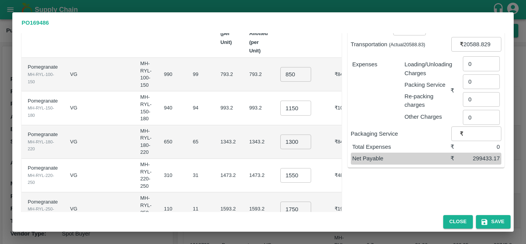
scroll to position [79, 0]
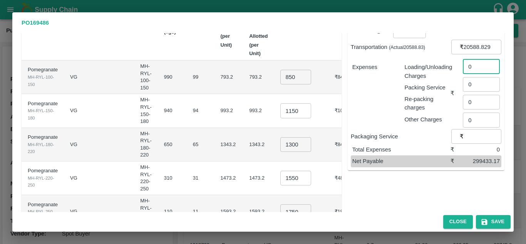
click at [477, 70] on input "0" at bounding box center [481, 66] width 37 height 15
type input "1208"
click at [401, 119] on div "Other Charges" at bounding box center [425, 118] width 49 height 12
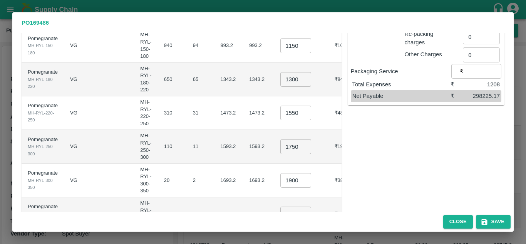
scroll to position [144, 0]
click at [288, 139] on input "1750" at bounding box center [295, 146] width 31 height 15
type input "1800"
click at [216, 134] on td "1593.2" at bounding box center [228, 145] width 29 height 33
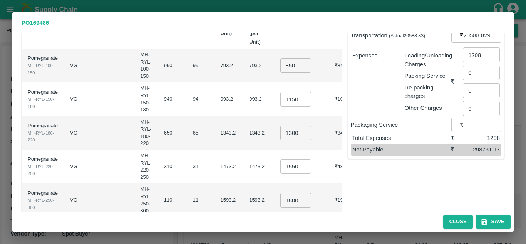
scroll to position [90, 0]
click at [481, 54] on input "1208" at bounding box center [481, 55] width 37 height 15
click at [476, 55] on input "1300" at bounding box center [481, 55] width 37 height 15
click at [480, 54] on input "1400" at bounding box center [481, 55] width 37 height 15
click at [477, 56] on input "1000" at bounding box center [481, 55] width 37 height 15
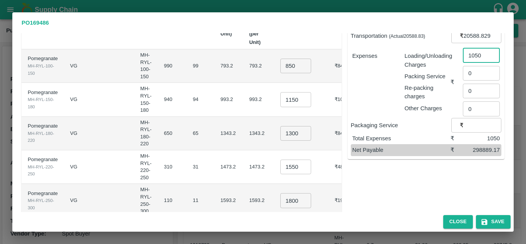
click at [483, 58] on input "1050" at bounding box center [481, 55] width 37 height 15
type input "1055"
click at [495, 218] on button "Save" at bounding box center [493, 221] width 35 height 13
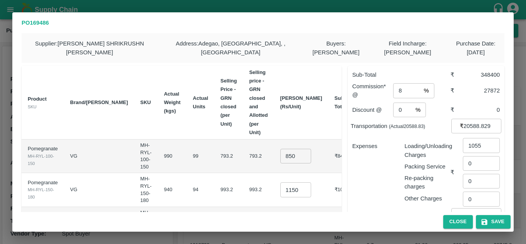
scroll to position [167, 0]
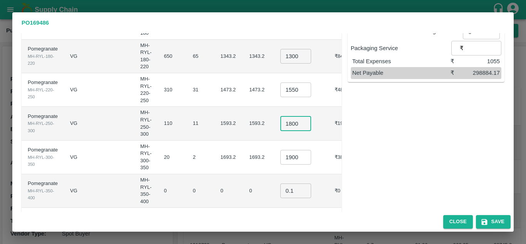
click at [287, 116] on input "1800" at bounding box center [295, 123] width 31 height 15
type input "1800"
click at [254, 107] on td "1593.2" at bounding box center [258, 123] width 31 height 33
click at [503, 219] on button "Save" at bounding box center [493, 221] width 35 height 13
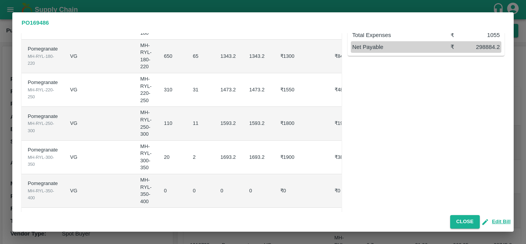
scroll to position [0, 0]
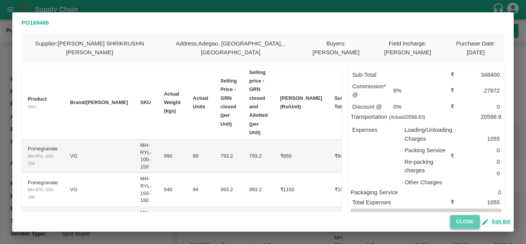
click at [467, 221] on button "Close" at bounding box center [465, 221] width 30 height 13
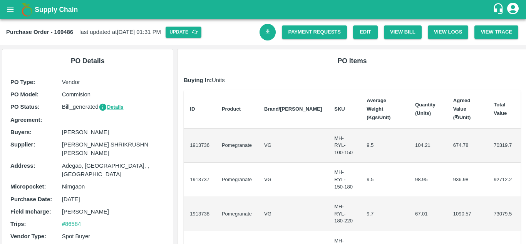
click at [266, 35] on icon "Download Bill" at bounding box center [267, 31] width 7 height 7
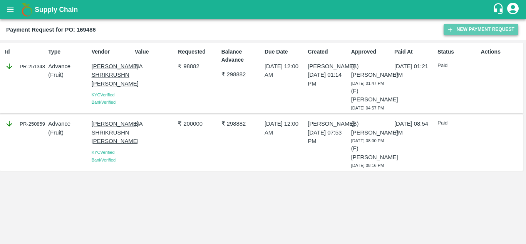
click at [463, 32] on button "New Payment Request" at bounding box center [481, 29] width 75 height 11
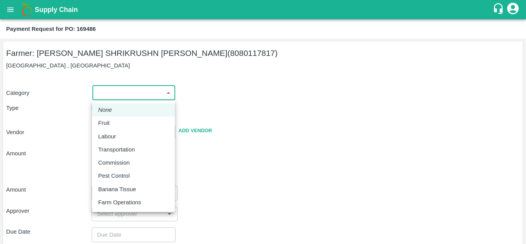
click at [122, 93] on body "Supply Chain Payment Request for PO: 169486 Farmer: [PERSON_NAME] [PERSON_NAME]…" at bounding box center [263, 122] width 526 height 244
click at [111, 121] on div "Fruit" at bounding box center [105, 123] width 15 height 8
type input "1"
type input "VIJAY SHRIKRUSHN RUPNAWAR - 8080117817(Farmer)"
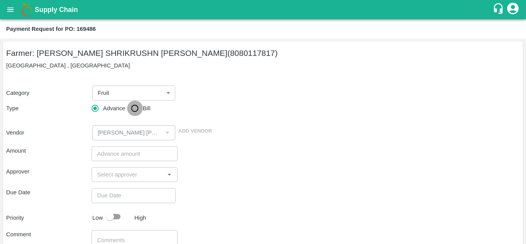
click at [134, 109] on input "Bill" at bounding box center [134, 107] width 15 height 15
radio input "true"
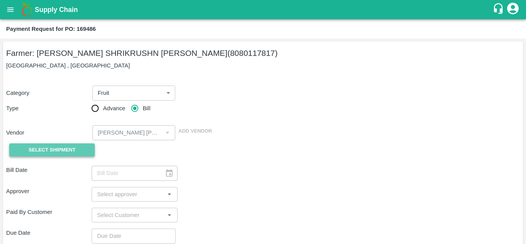
click at [77, 152] on button "Select Shipment" at bounding box center [51, 149] width 85 height 13
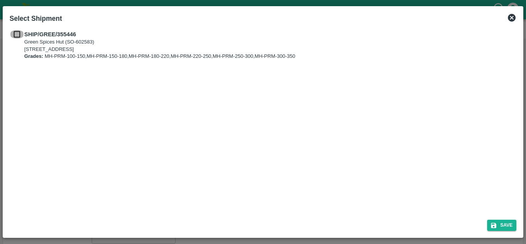
click at [18, 35] on input "checkbox" at bounding box center [17, 34] width 15 height 8
checkbox input "true"
click at [501, 227] on button "Save" at bounding box center [501, 224] width 29 height 11
type input "17/08/2025"
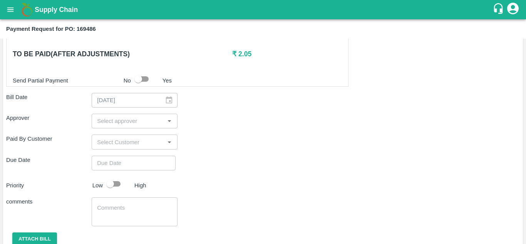
scroll to position [313, 0]
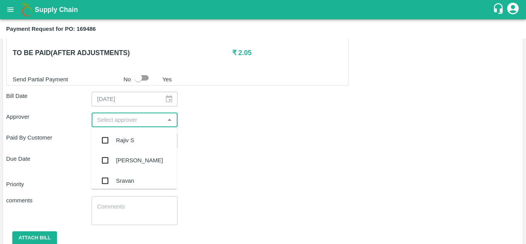
click at [105, 116] on input "input" at bounding box center [128, 120] width 68 height 10
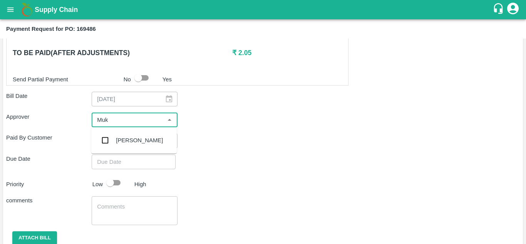
type input "Muku"
click at [105, 139] on input "checkbox" at bounding box center [104, 139] width 15 height 15
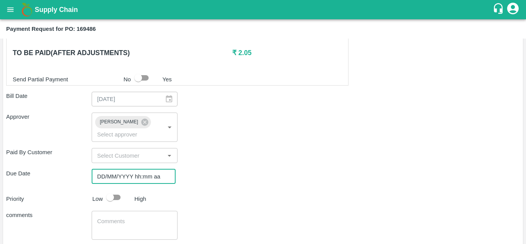
type input "DD/MM/YYYY hh:mm aa"
click at [99, 174] on input "DD/MM/YYYY hh:mm aa" at bounding box center [131, 176] width 79 height 15
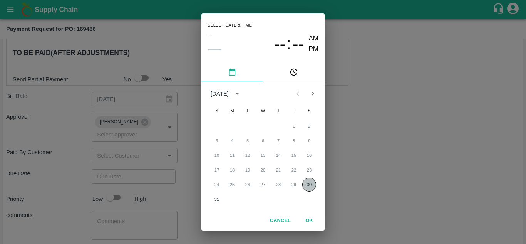
click at [310, 179] on button "30" at bounding box center [309, 185] width 14 height 14
type input "30/08/2025 12:00 AM"
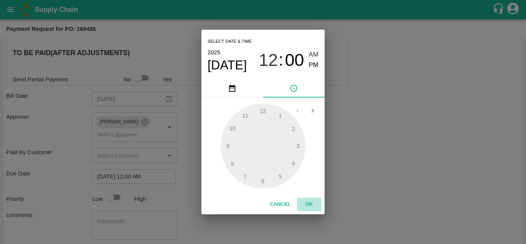
click at [310, 203] on button "OK" at bounding box center [309, 204] width 25 height 13
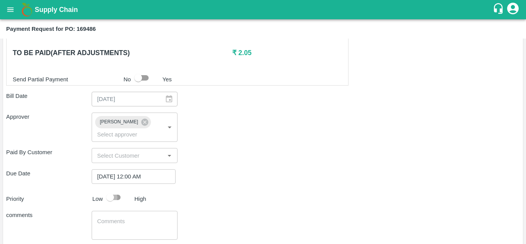
click at [116, 197] on input "checkbox" at bounding box center [110, 197] width 44 height 15
checkbox input "true"
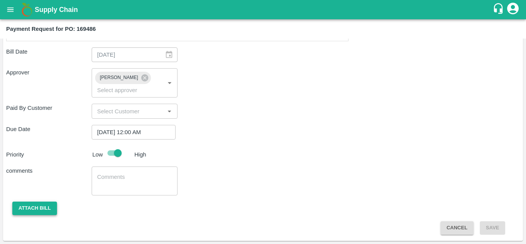
click at [23, 208] on button "Attach bill" at bounding box center [34, 207] width 45 height 13
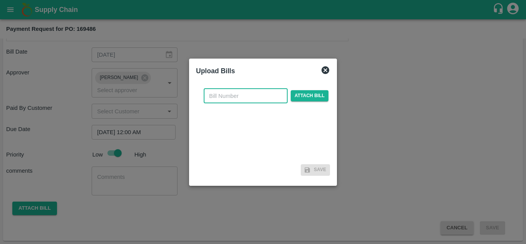
click at [218, 101] on input "text" at bounding box center [246, 96] width 84 height 15
type input "169486"
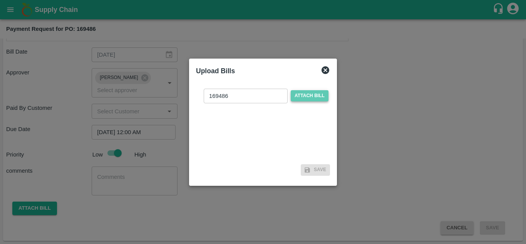
click at [311, 95] on span "Attach bill" at bounding box center [310, 95] width 38 height 11
click at [0, 0] on input "Attach bill" at bounding box center [0, 0] width 0 height 0
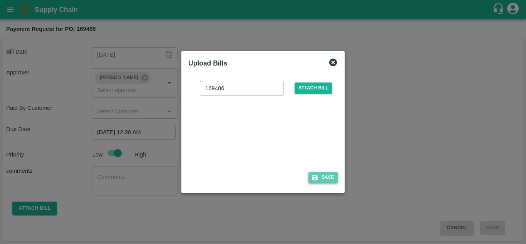
click at [322, 181] on button "Save" at bounding box center [322, 177] width 29 height 11
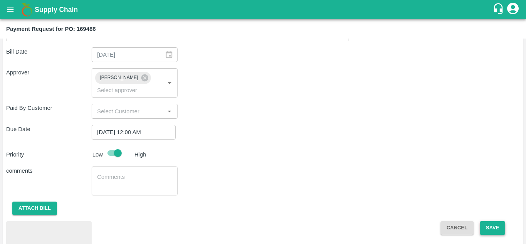
click at [495, 224] on button "Save" at bounding box center [492, 227] width 25 height 13
